Goal: Task Accomplishment & Management: Manage account settings

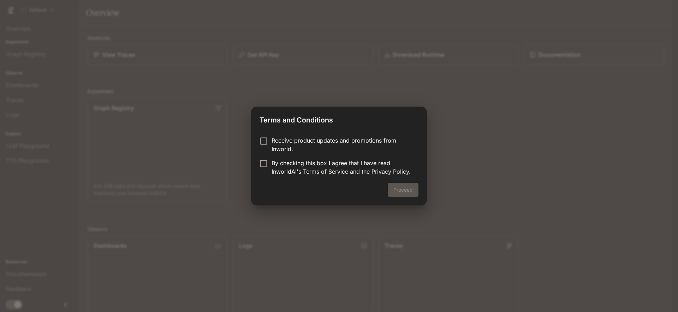
click at [292, 165] on p "By checking this box I agree that I have read InworldAI's Terms of Service and …" at bounding box center [342, 167] width 141 height 17
click at [401, 188] on button "Proceed" at bounding box center [403, 190] width 31 height 14
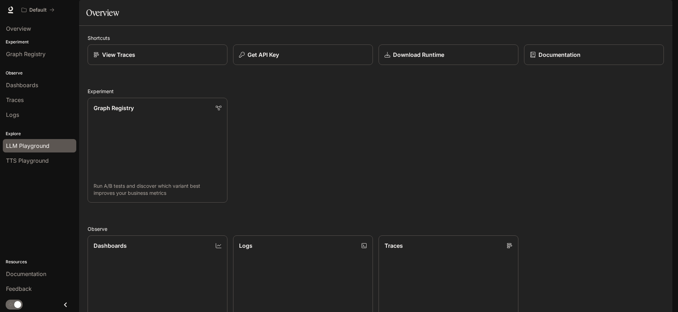
click at [25, 149] on span "LLM Playground" at bounding box center [27, 146] width 43 height 8
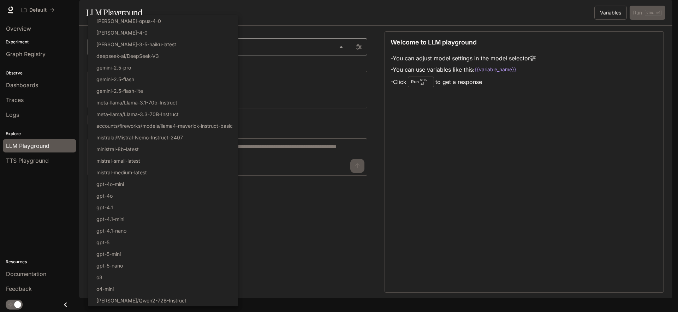
click at [172, 68] on body "Skip to main content Default Documentation Documentation Portal Overview Experi…" at bounding box center [339, 156] width 678 height 312
click at [36, 166] on div at bounding box center [339, 156] width 678 height 312
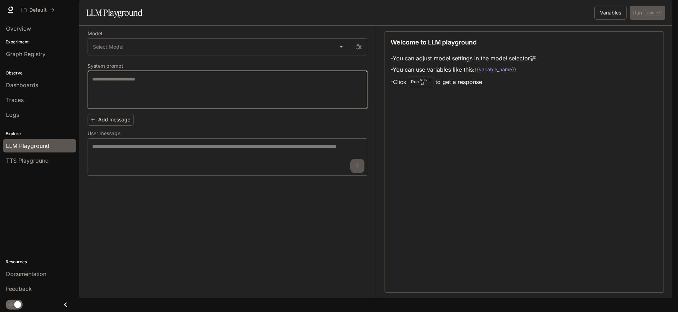
click at [168, 102] on textarea at bounding box center [227, 90] width 271 height 28
click at [529, 132] on div "Welcome to LLM playground - You can adjust model settings in the model selector…" at bounding box center [524, 161] width 279 height 261
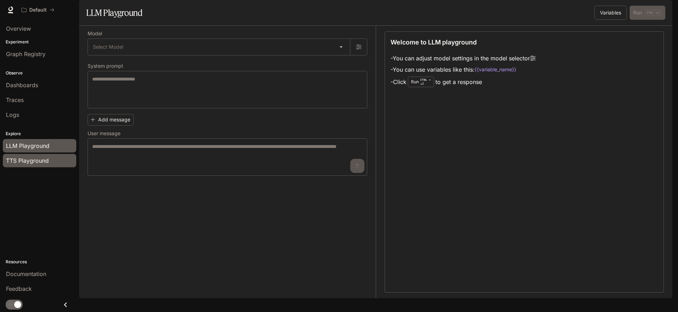
click at [50, 164] on div "TTS Playground" at bounding box center [39, 160] width 67 height 8
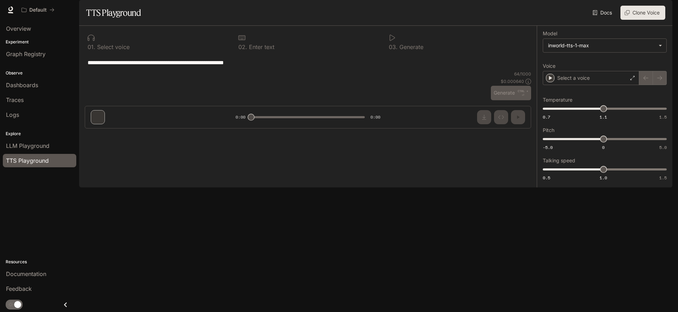
click at [226, 71] on div "**********" at bounding box center [308, 62] width 446 height 17
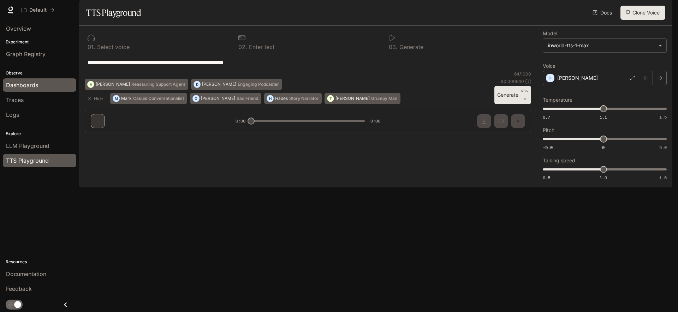
click at [33, 87] on span "Dashboards" at bounding box center [22, 85] width 32 height 8
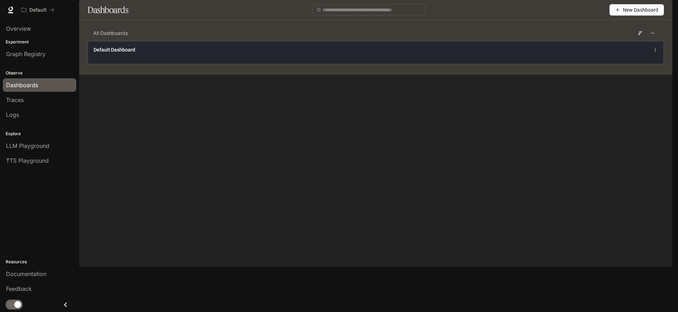
click at [124, 64] on div "Default Dashboard" at bounding box center [376, 52] width 576 height 23
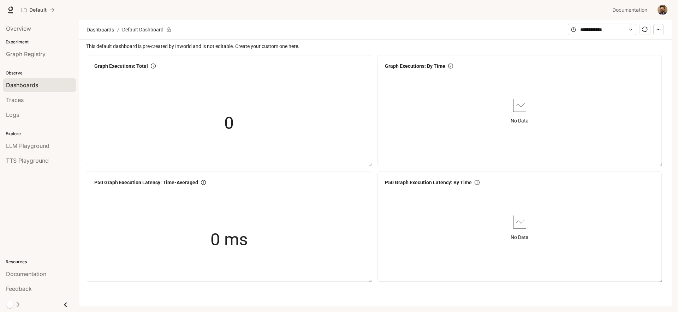
click at [661, 13] on img "button" at bounding box center [663, 10] width 10 height 10
click at [594, 55] on span "Billing" at bounding box center [617, 52] width 91 height 7
